Goal: Complete application form: Complete application form

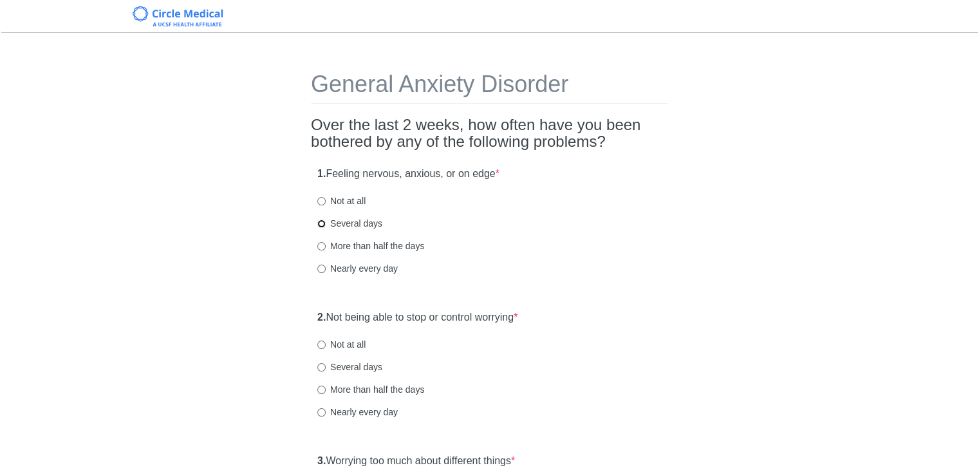
click at [324, 221] on input "Several days" at bounding box center [321, 223] width 8 height 8
radio input "true"
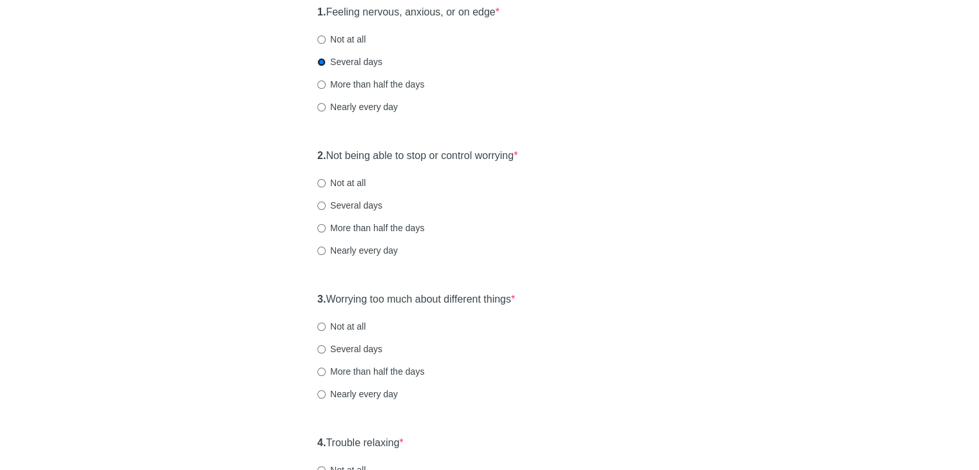
scroll to position [193, 0]
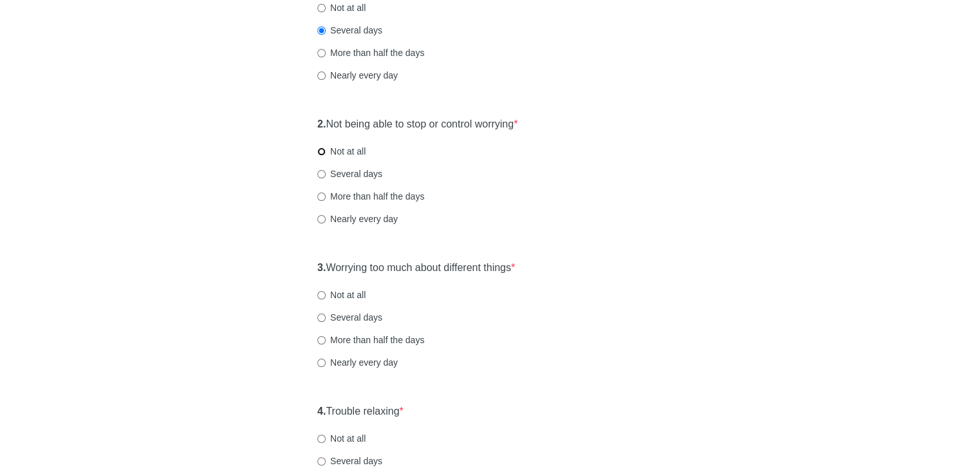
click at [321, 153] on input "Not at all" at bounding box center [321, 151] width 8 height 8
radio input "true"
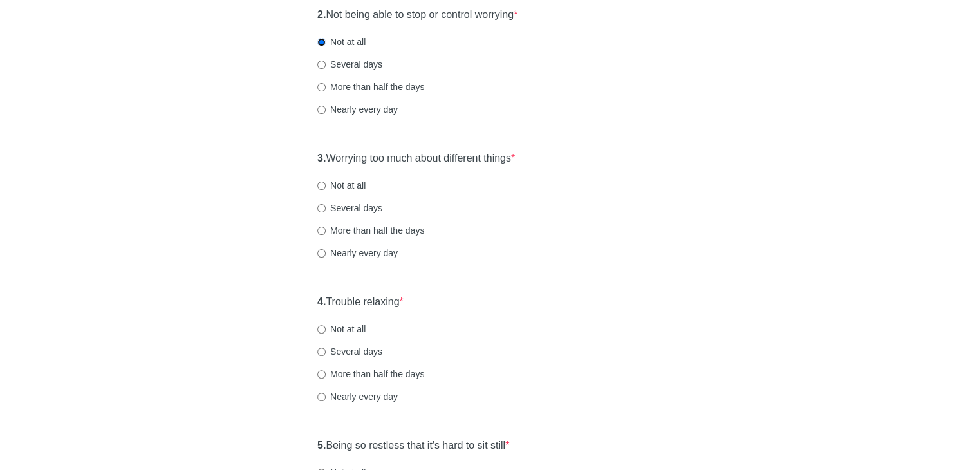
scroll to position [322, 0]
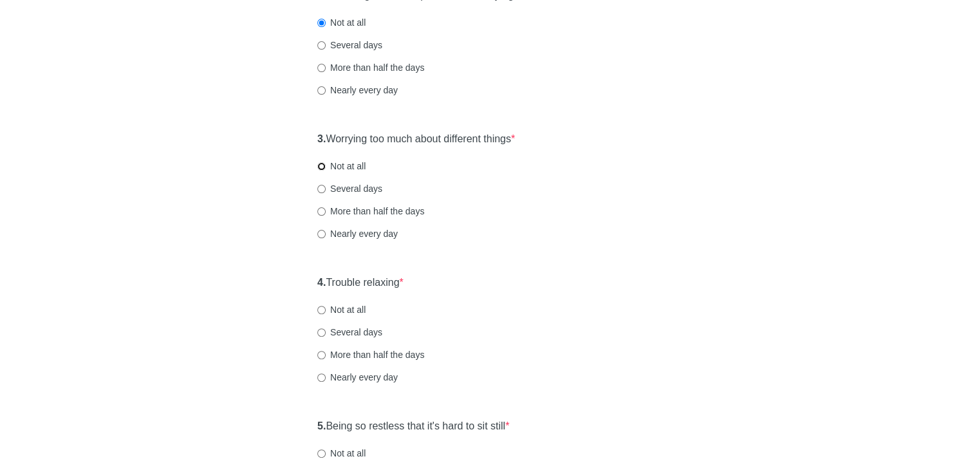
click at [317, 165] on input "Not at all" at bounding box center [321, 166] width 8 height 8
radio input "true"
click at [324, 188] on input "Several days" at bounding box center [321, 189] width 8 height 8
radio input "true"
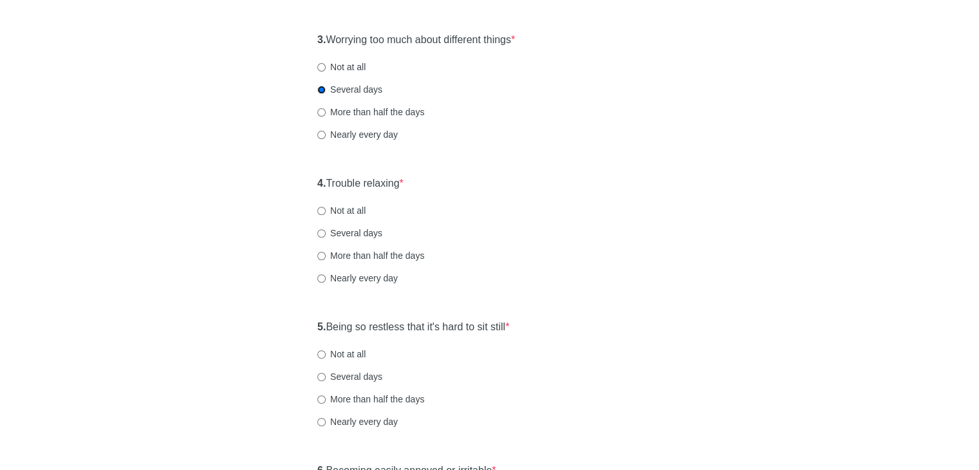
scroll to position [450, 0]
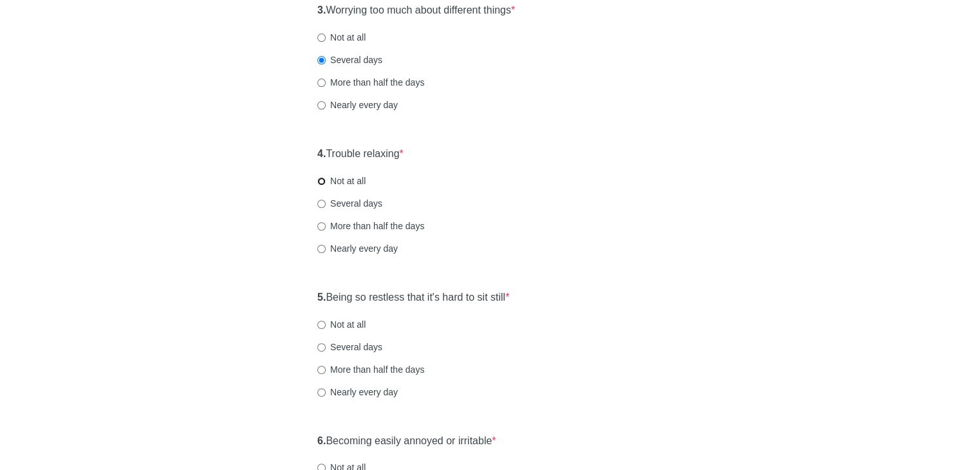
click at [324, 180] on input "Not at all" at bounding box center [321, 181] width 8 height 8
radio input "true"
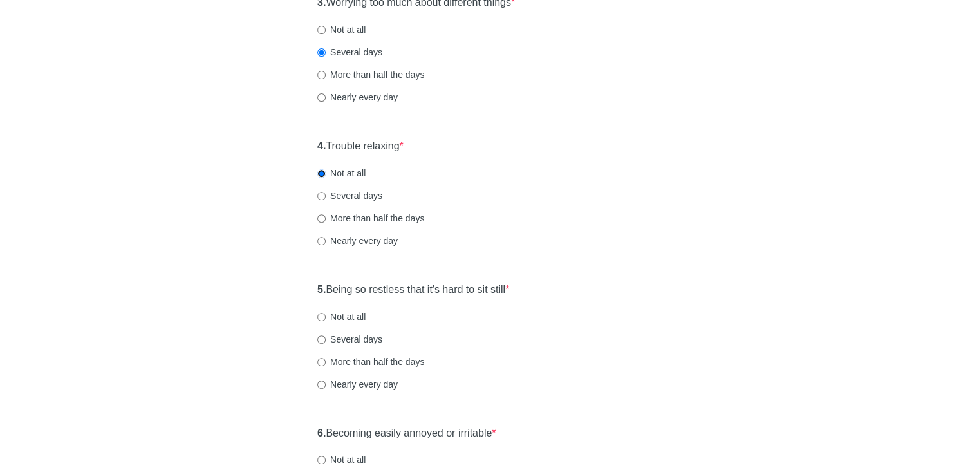
scroll to position [579, 0]
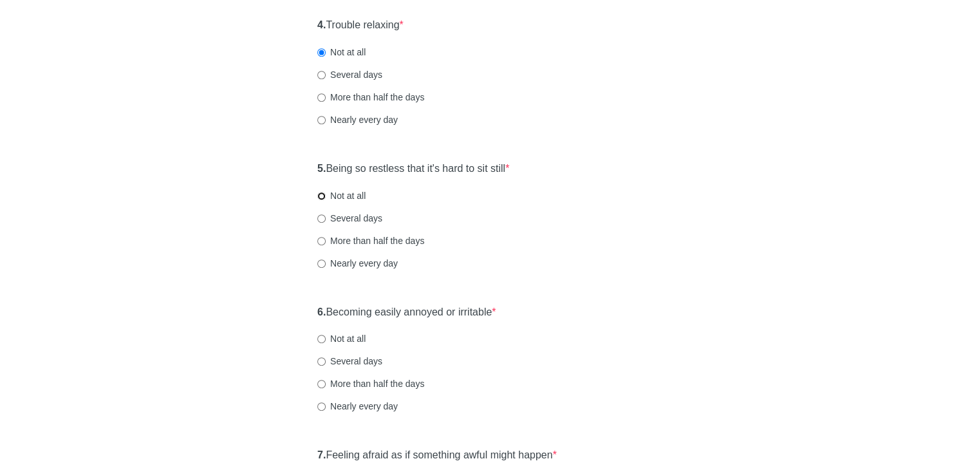
click at [322, 193] on input "Not at all" at bounding box center [321, 196] width 8 height 8
radio input "true"
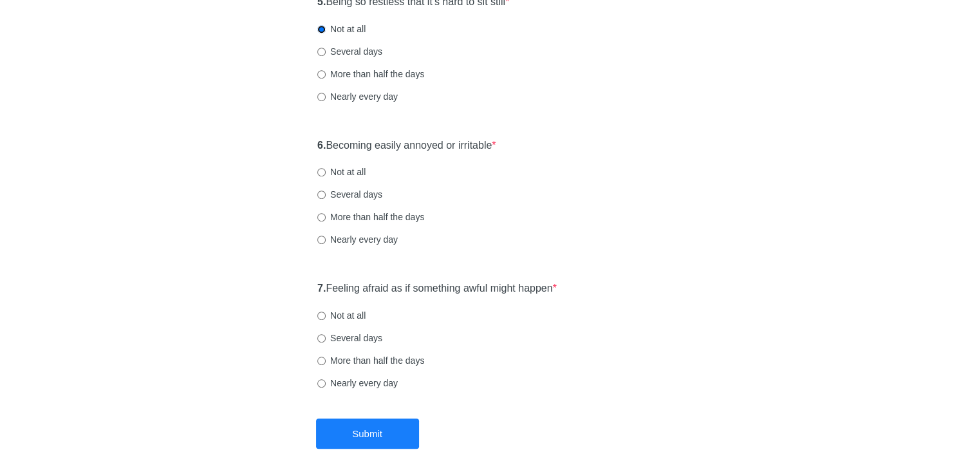
scroll to position [772, 0]
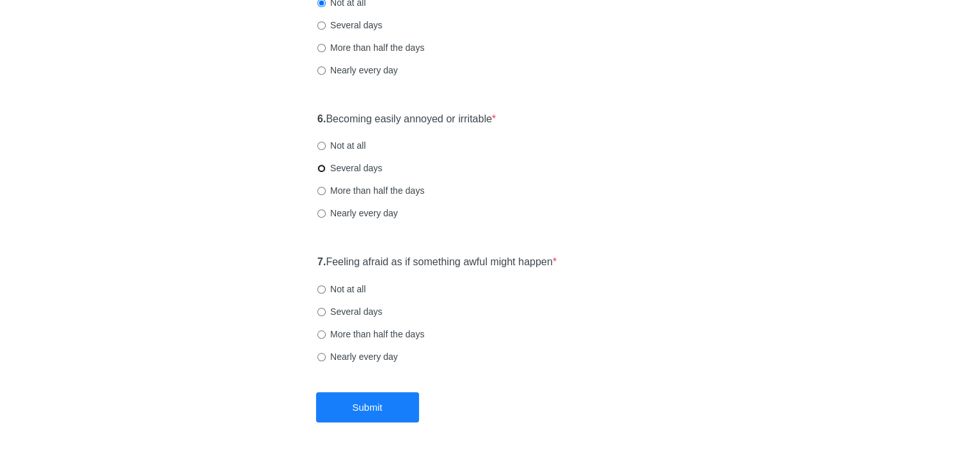
click at [319, 169] on input "Several days" at bounding box center [321, 168] width 8 height 8
radio input "true"
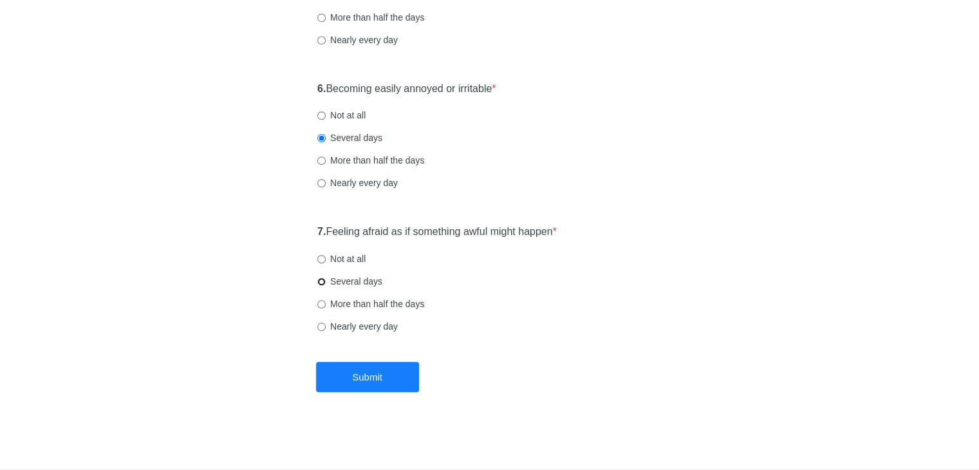
click at [321, 278] on input "Several days" at bounding box center [321, 281] width 8 height 8
radio input "true"
click at [319, 259] on input "Not at all" at bounding box center [321, 259] width 8 height 8
radio input "true"
click at [376, 375] on button "Submit" at bounding box center [367, 377] width 103 height 30
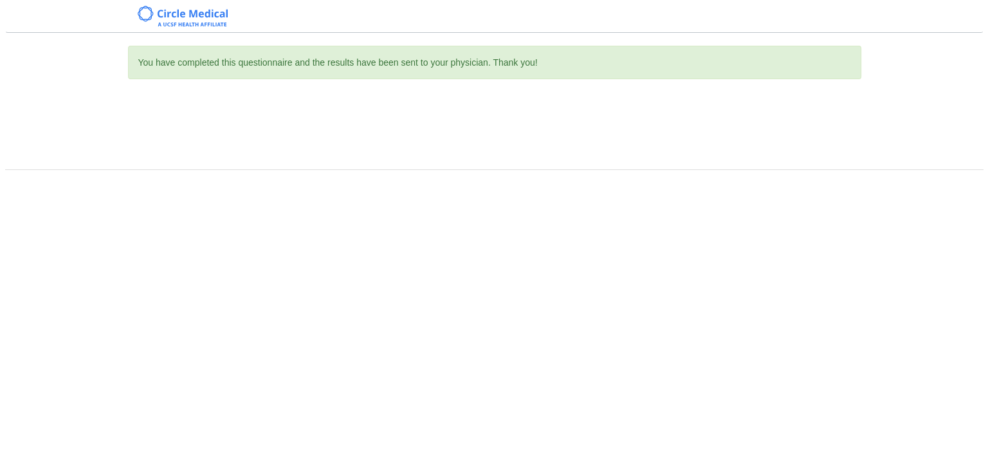
scroll to position [0, 0]
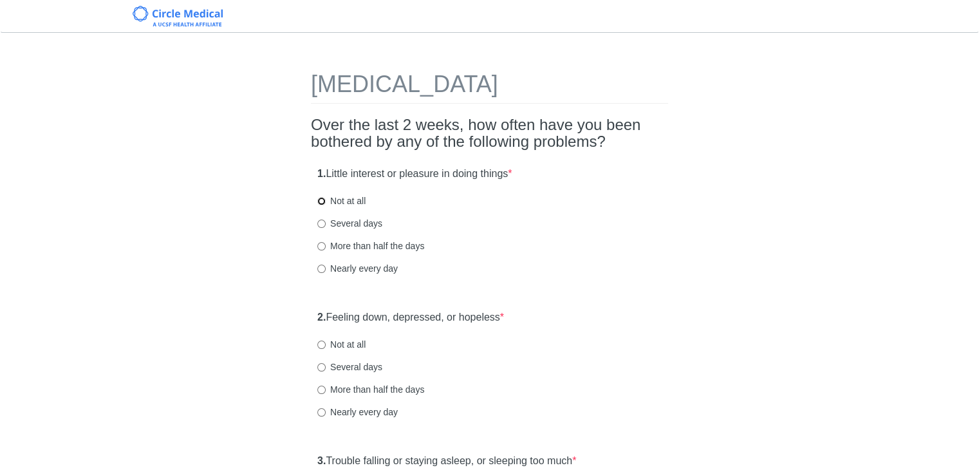
click at [324, 199] on input "Not at all" at bounding box center [321, 201] width 8 height 8
radio input "true"
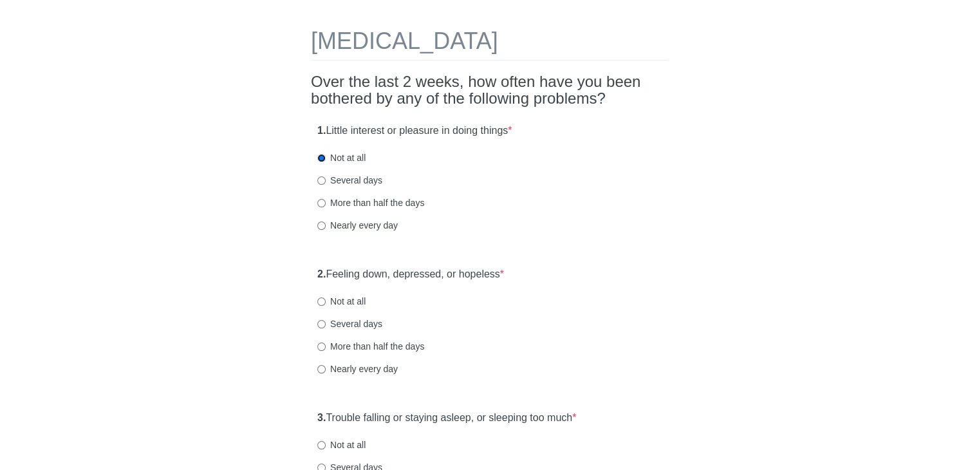
scroll to position [64, 0]
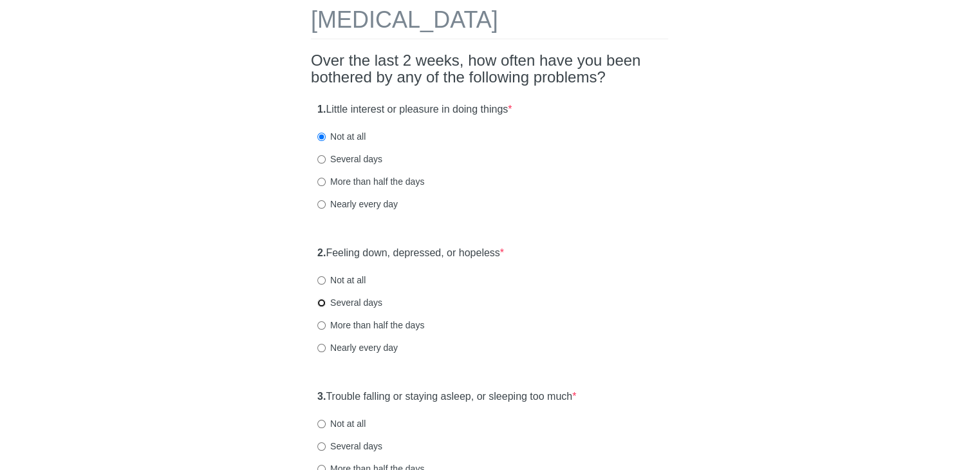
click at [319, 300] on input "Several days" at bounding box center [321, 303] width 8 height 8
radio input "true"
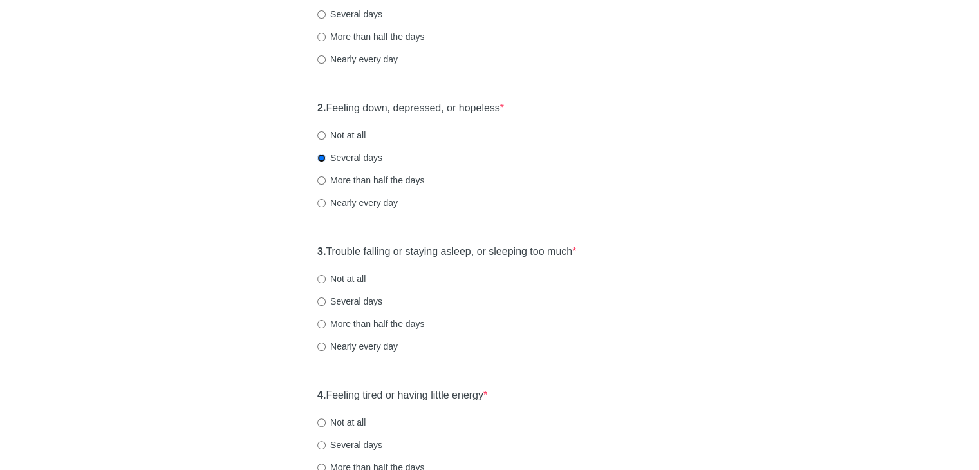
scroll to position [257, 0]
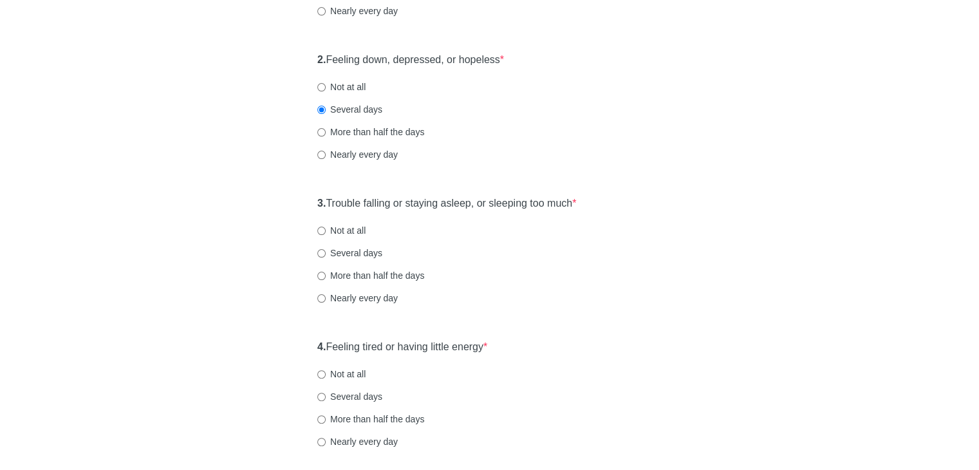
click at [329, 230] on label "Not at all" at bounding box center [341, 230] width 48 height 13
click at [326, 230] on input "Not at all" at bounding box center [321, 231] width 8 height 8
radio input "true"
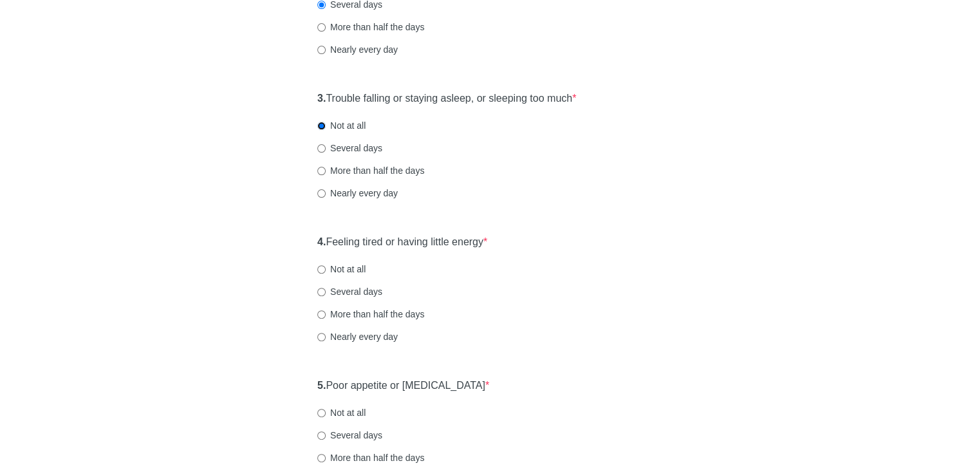
scroll to position [386, 0]
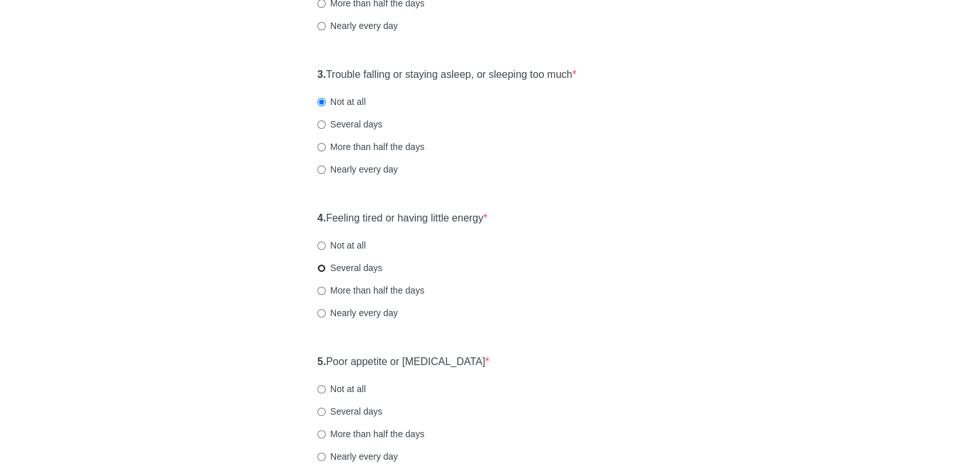
click at [320, 271] on input "Several days" at bounding box center [321, 268] width 8 height 8
radio input "true"
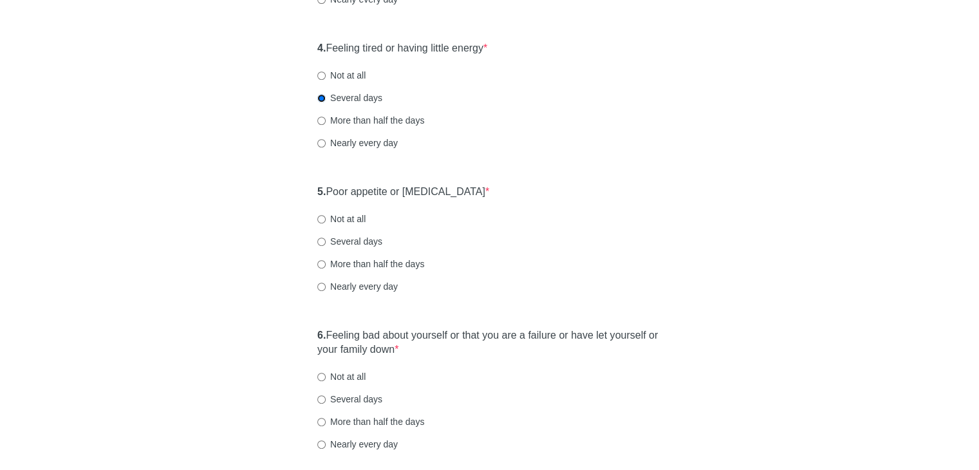
scroll to position [579, 0]
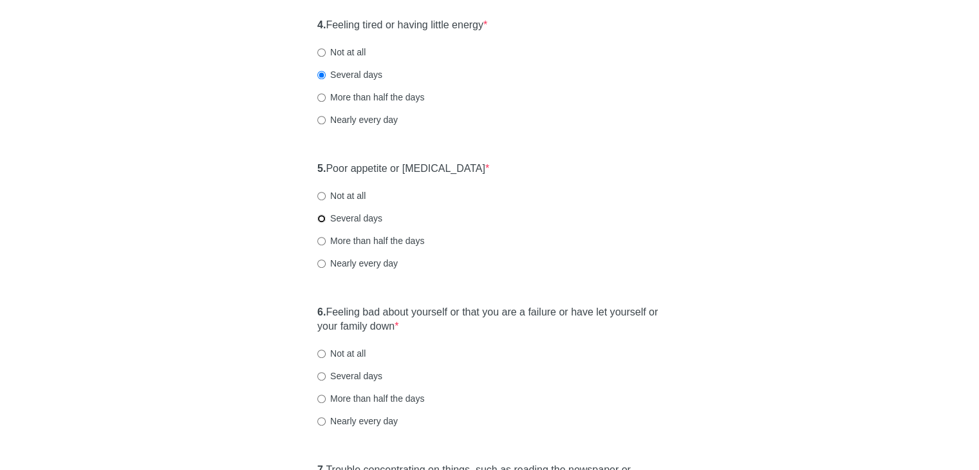
click at [321, 216] on input "Several days" at bounding box center [321, 218] width 8 height 8
radio input "true"
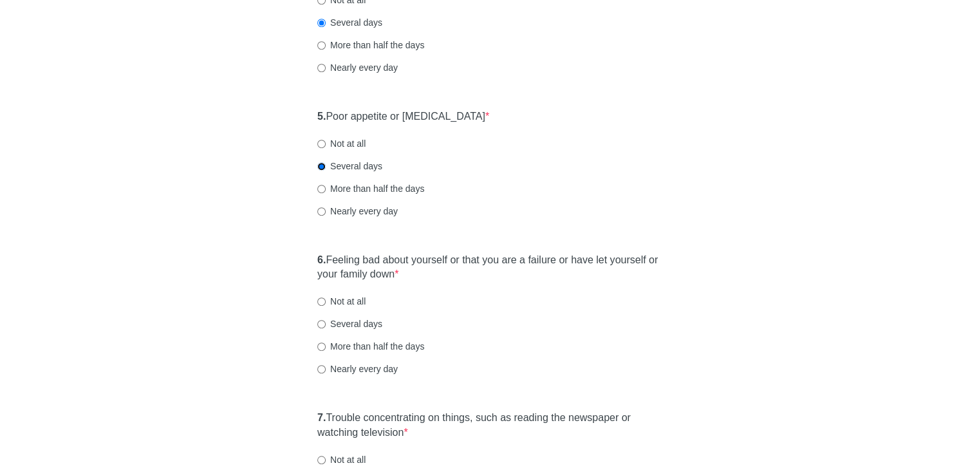
scroll to position [708, 0]
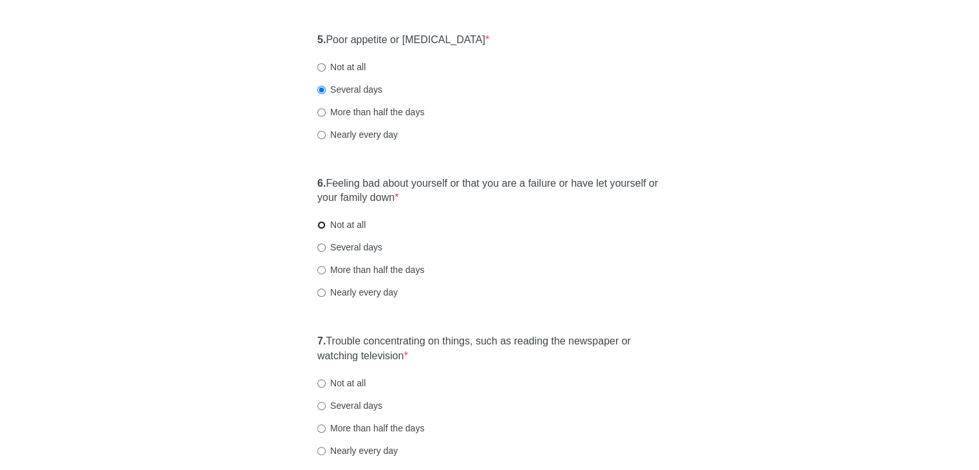
click at [320, 225] on input "Not at all" at bounding box center [321, 225] width 8 height 8
radio input "true"
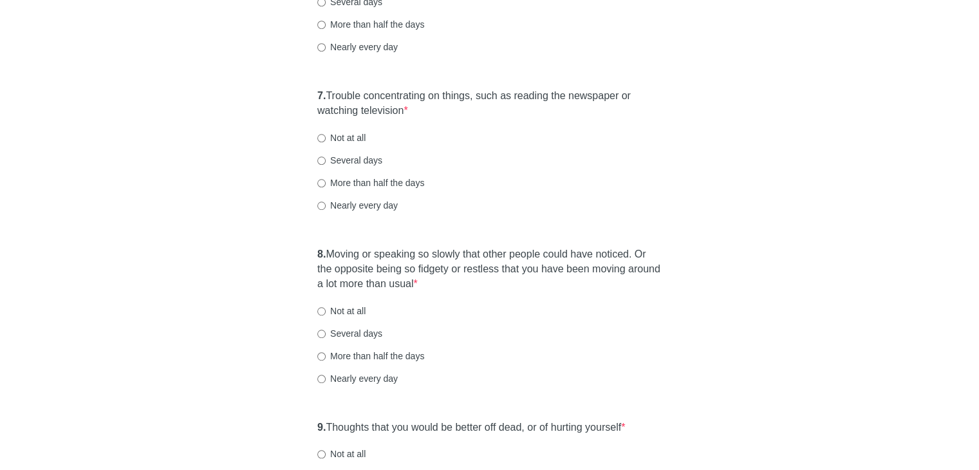
scroll to position [965, 0]
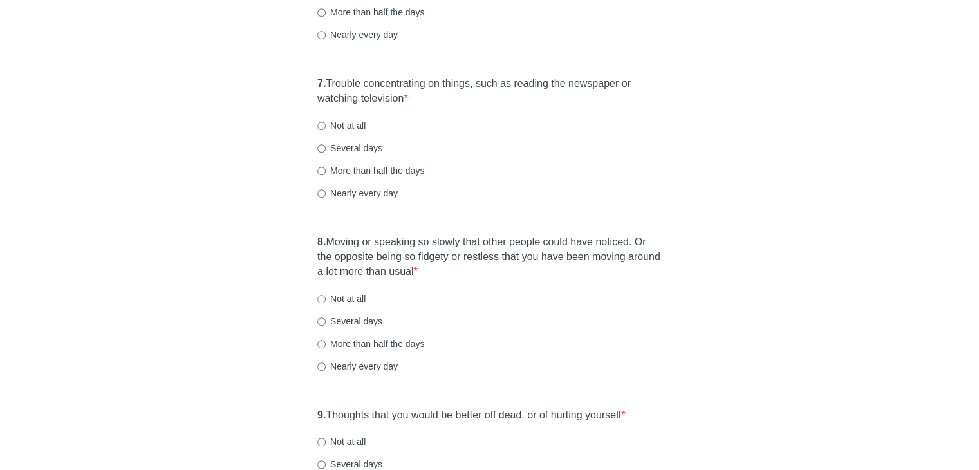
click at [327, 142] on label "Several days" at bounding box center [349, 148] width 65 height 13
click at [326, 144] on input "Several days" at bounding box center [321, 148] width 8 height 8
radio input "true"
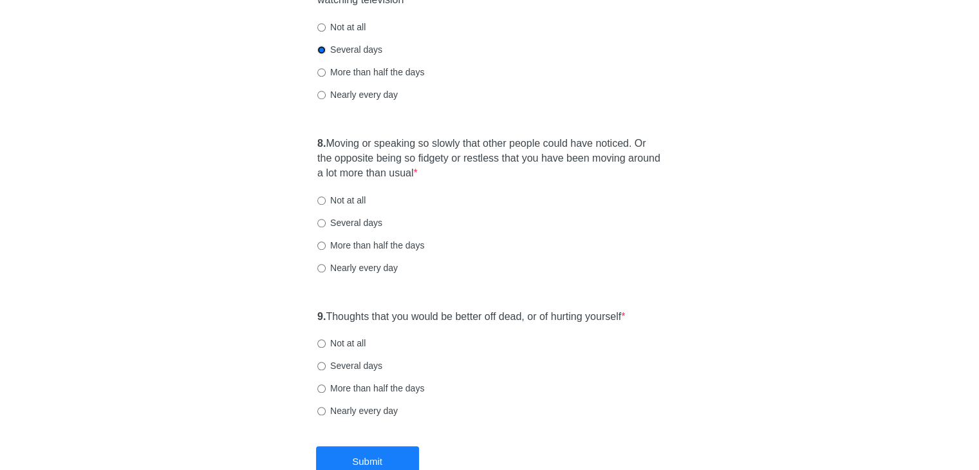
scroll to position [1094, 0]
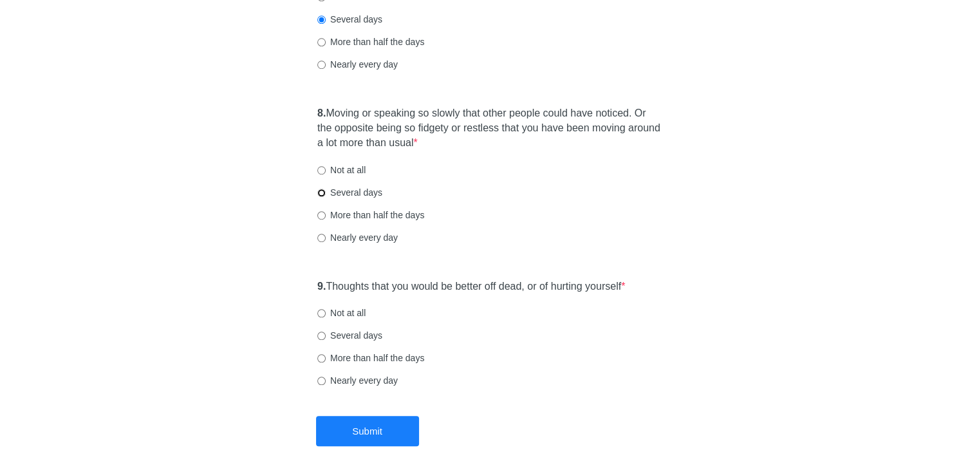
click at [318, 189] on input "Several days" at bounding box center [321, 193] width 8 height 8
radio input "true"
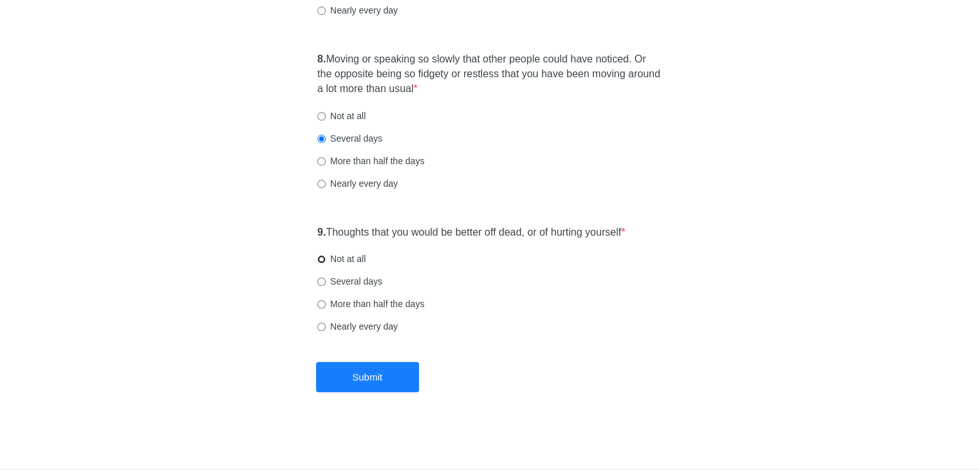
click at [323, 259] on input "Not at all" at bounding box center [321, 259] width 8 height 8
radio input "true"
click at [350, 373] on button "Submit" at bounding box center [367, 377] width 103 height 30
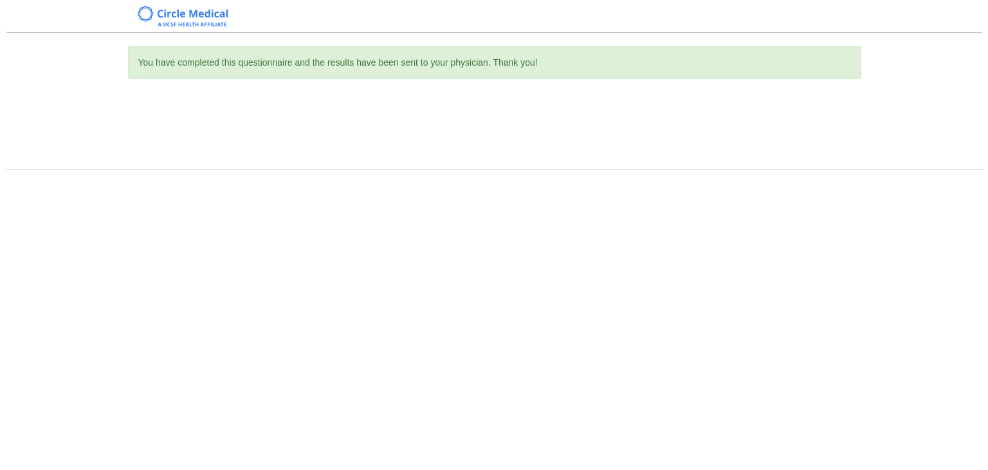
scroll to position [0, 0]
